Goal: Transaction & Acquisition: Purchase product/service

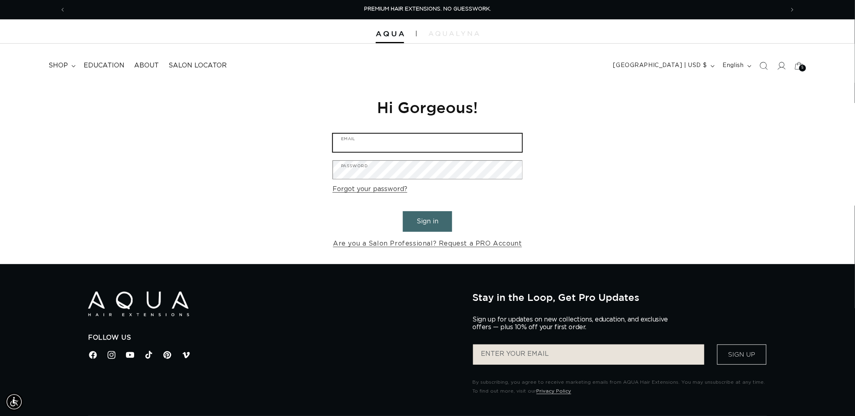
type input "graphics@pabeauty.com"
click at [427, 227] on button "Sign in" at bounding box center [427, 221] width 49 height 21
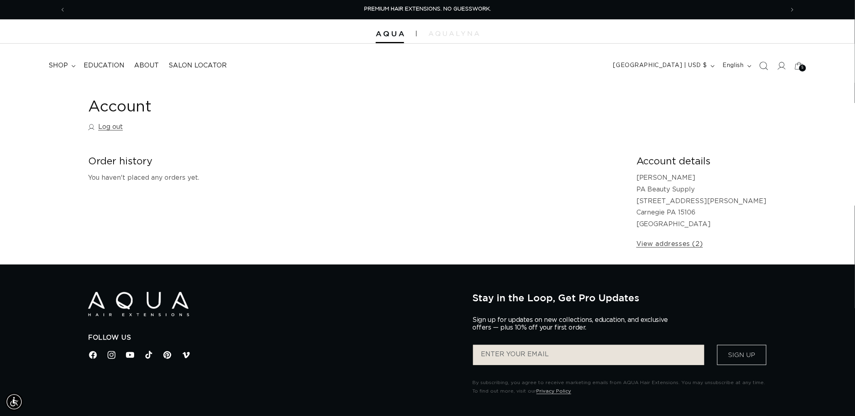
click at [761, 70] on span "Search" at bounding box center [764, 66] width 18 height 18
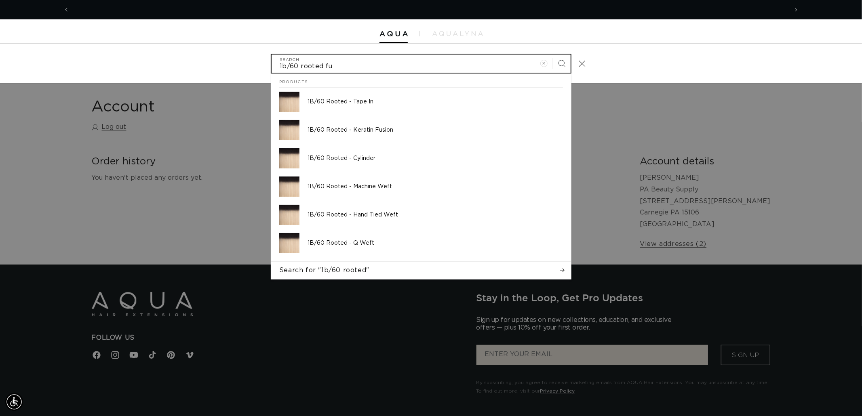
scroll to position [0, 1436]
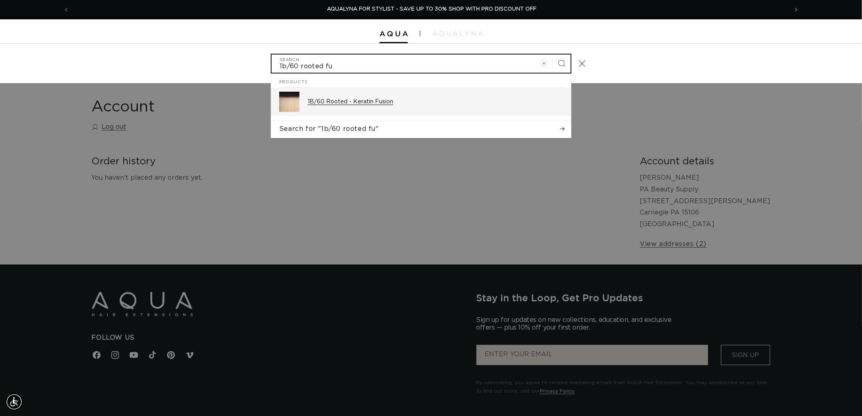
type input "1b/60 rooted fu"
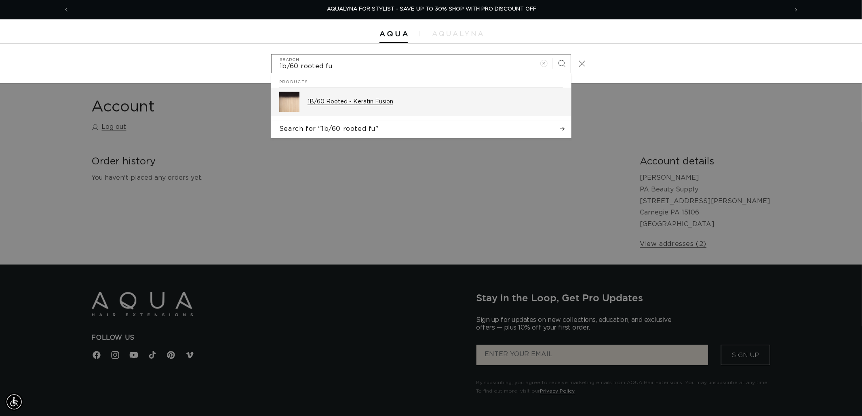
click at [360, 94] on div "1B/60 Rooted - Keratin Fusion" at bounding box center [434, 102] width 255 height 20
